Goal: Task Accomplishment & Management: Manage account settings

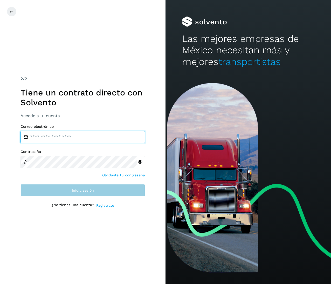
type input "**********"
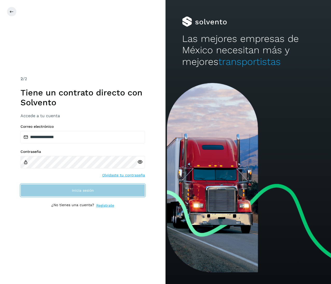
click at [92, 191] on span "Inicia sesión" at bounding box center [83, 191] width 22 height 4
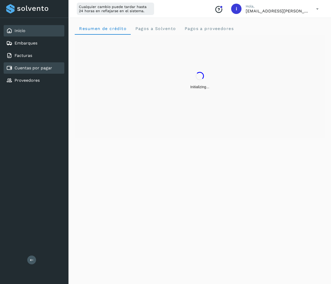
click at [50, 66] on link "Cuentas por pagar" at bounding box center [34, 68] width 38 height 5
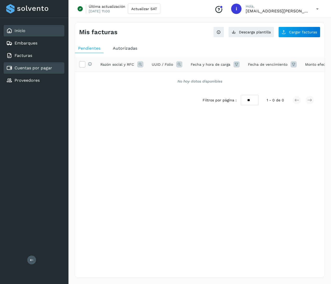
click at [26, 30] on div "Inicio" at bounding box center [34, 30] width 61 height 11
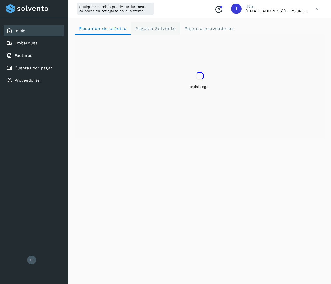
click at [154, 30] on span "Pagos a Solvento" at bounding box center [155, 28] width 41 height 5
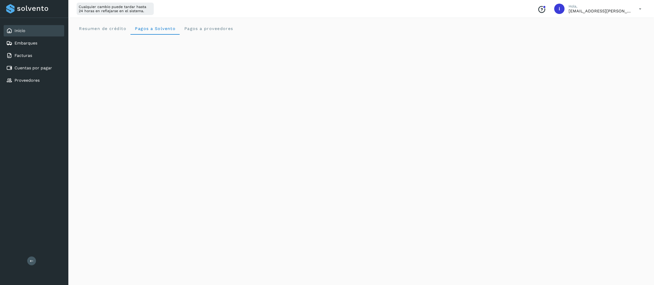
click at [318, 26] on div "Resumen de crédito Pagos a Solvento Pagos a proveedores" at bounding box center [361, 28] width 573 height 12
